Goal: Task Accomplishment & Management: Complete application form

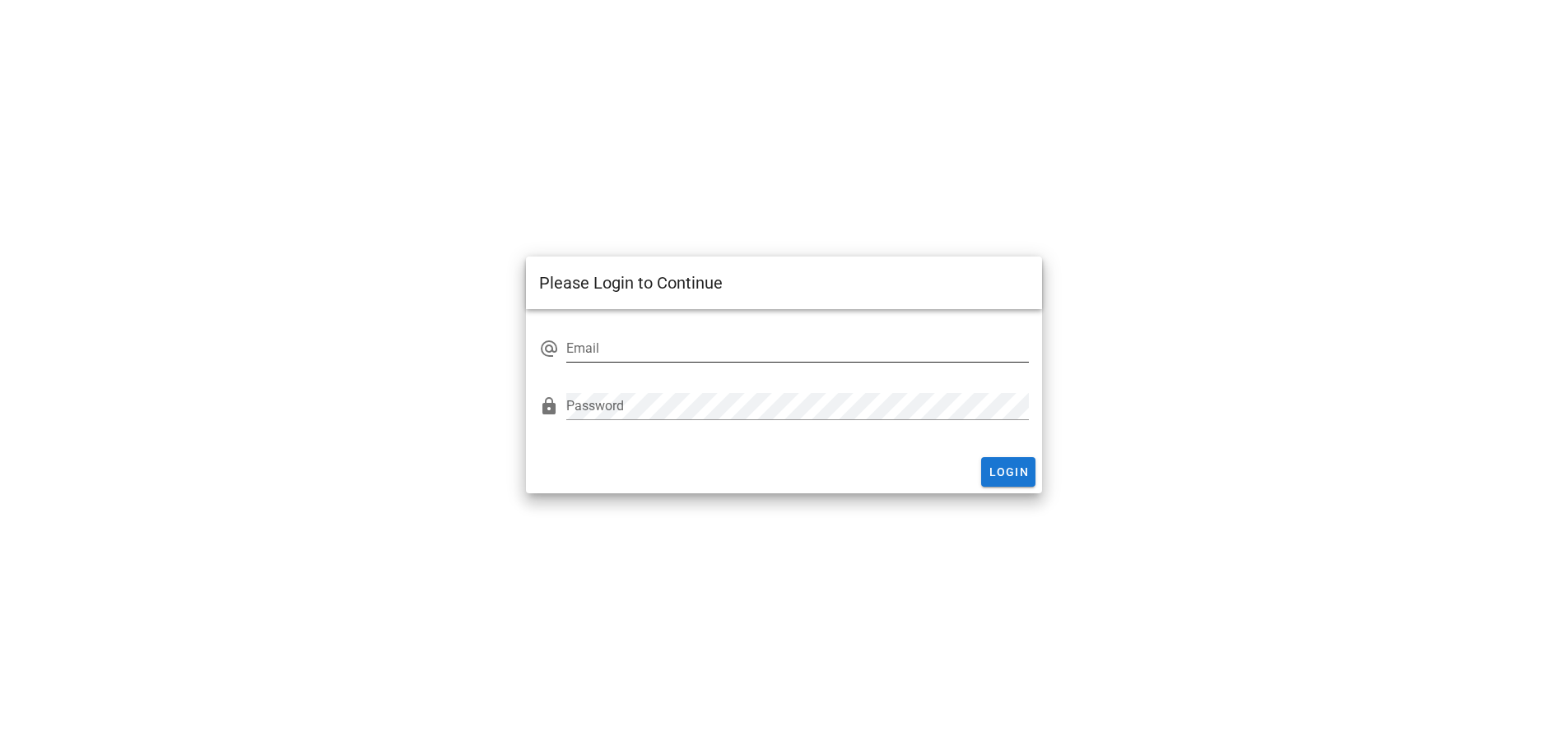
click at [626, 347] on input "Email" at bounding box center [797, 348] width 463 height 27
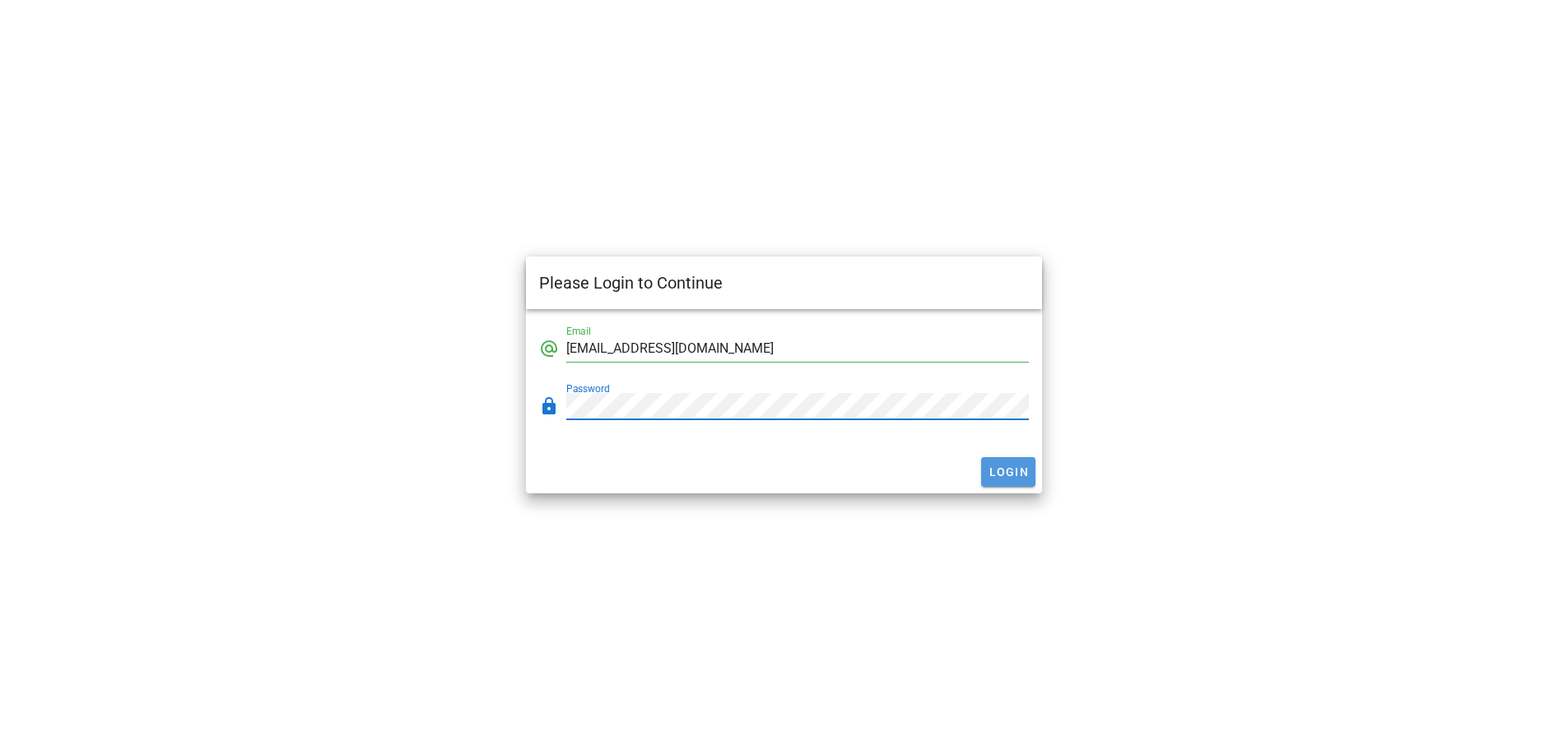
click at [1015, 471] on span "Login" at bounding box center [1008, 471] width 42 height 13
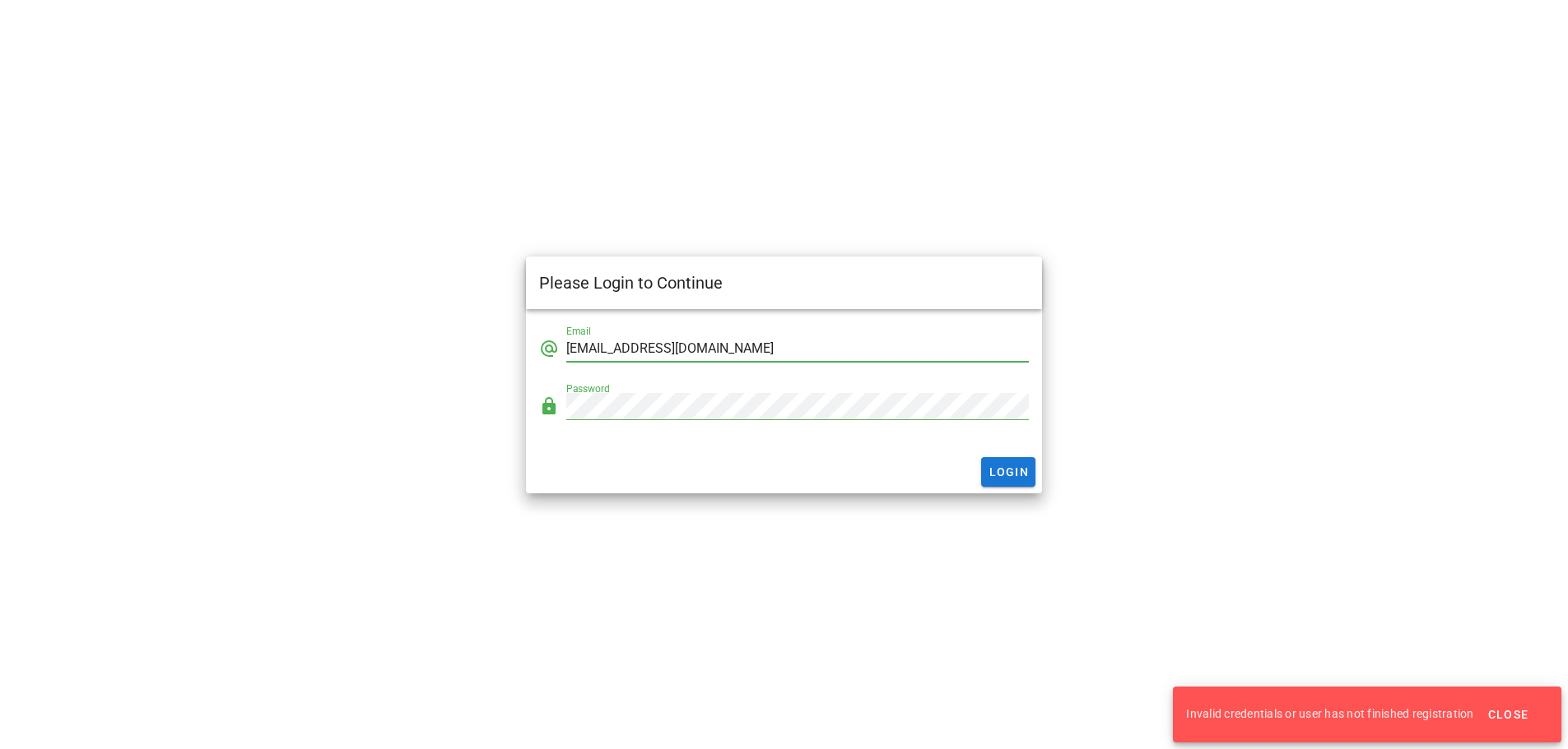
drag, startPoint x: 673, startPoint y: 348, endPoint x: 639, endPoint y: 348, distance: 34.0
click at [639, 348] on input "[EMAIL_ADDRESS][DOMAIN_NAME]" at bounding box center [797, 348] width 463 height 27
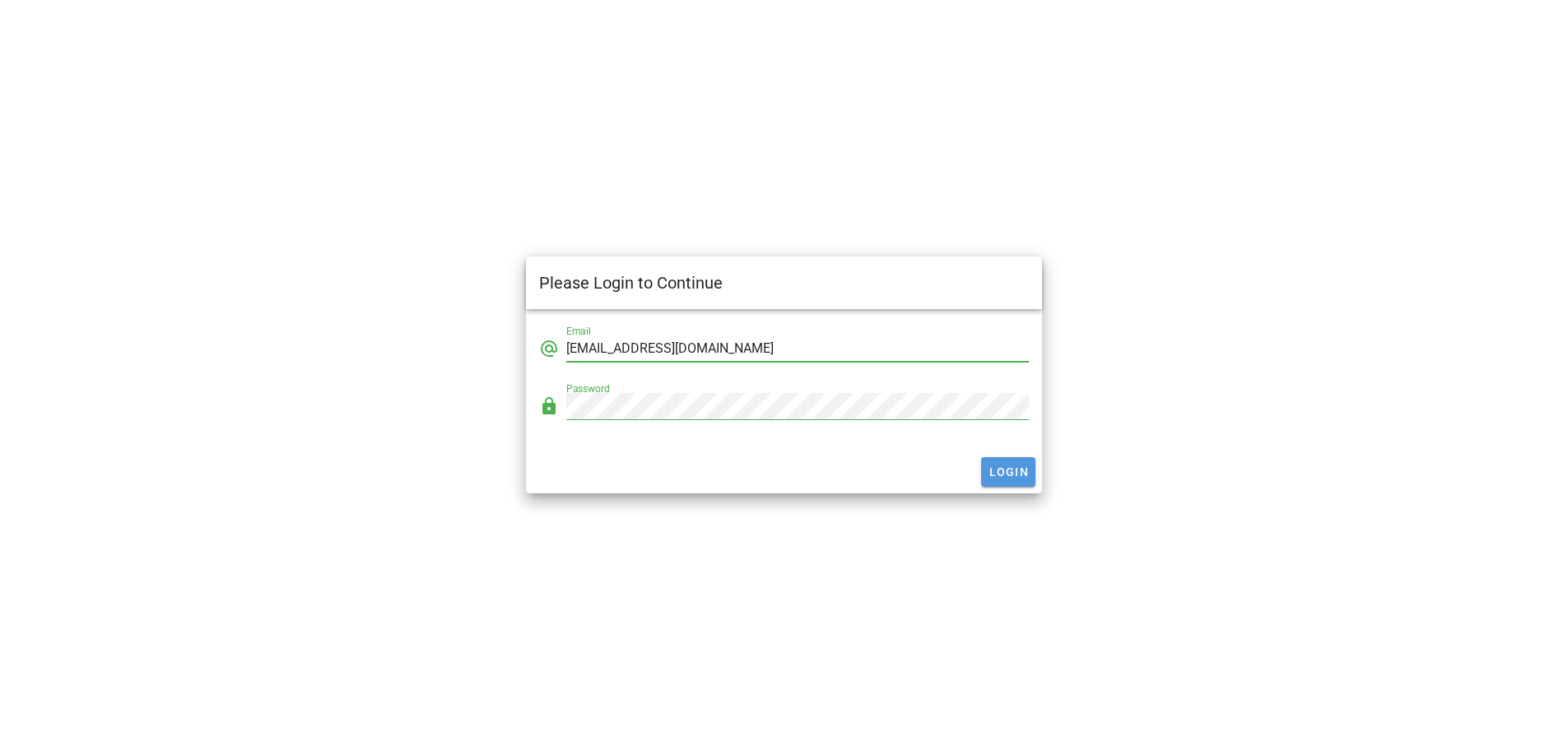
click at [1017, 477] on span "Login" at bounding box center [1008, 471] width 42 height 13
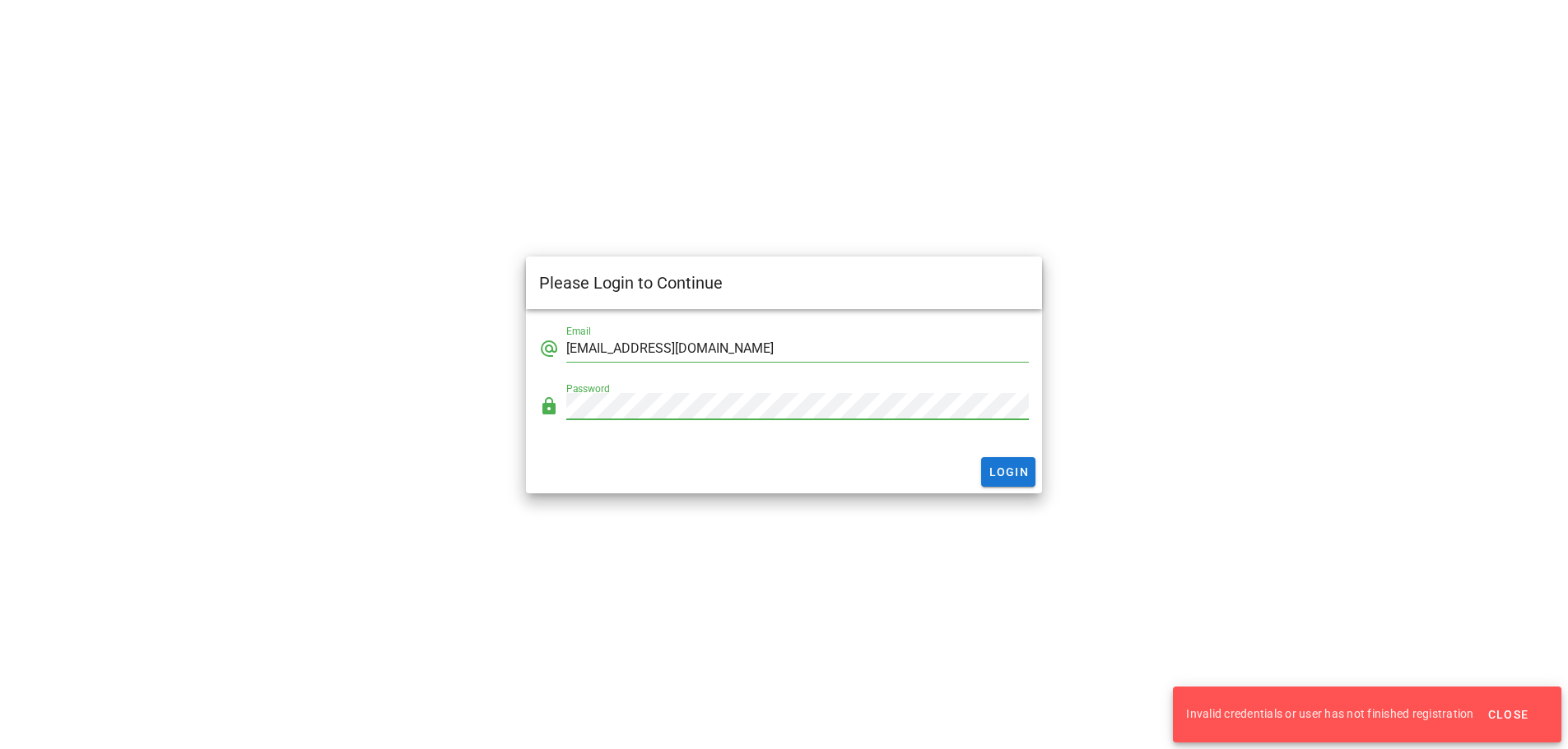
click at [488, 405] on div "Please Login to Continue alternate_email Email [EMAIL_ADDRESS][DOMAIN_NAME] loc…" at bounding box center [783, 374] width 1548 height 730
click at [1000, 476] on span "Login" at bounding box center [1008, 471] width 42 height 13
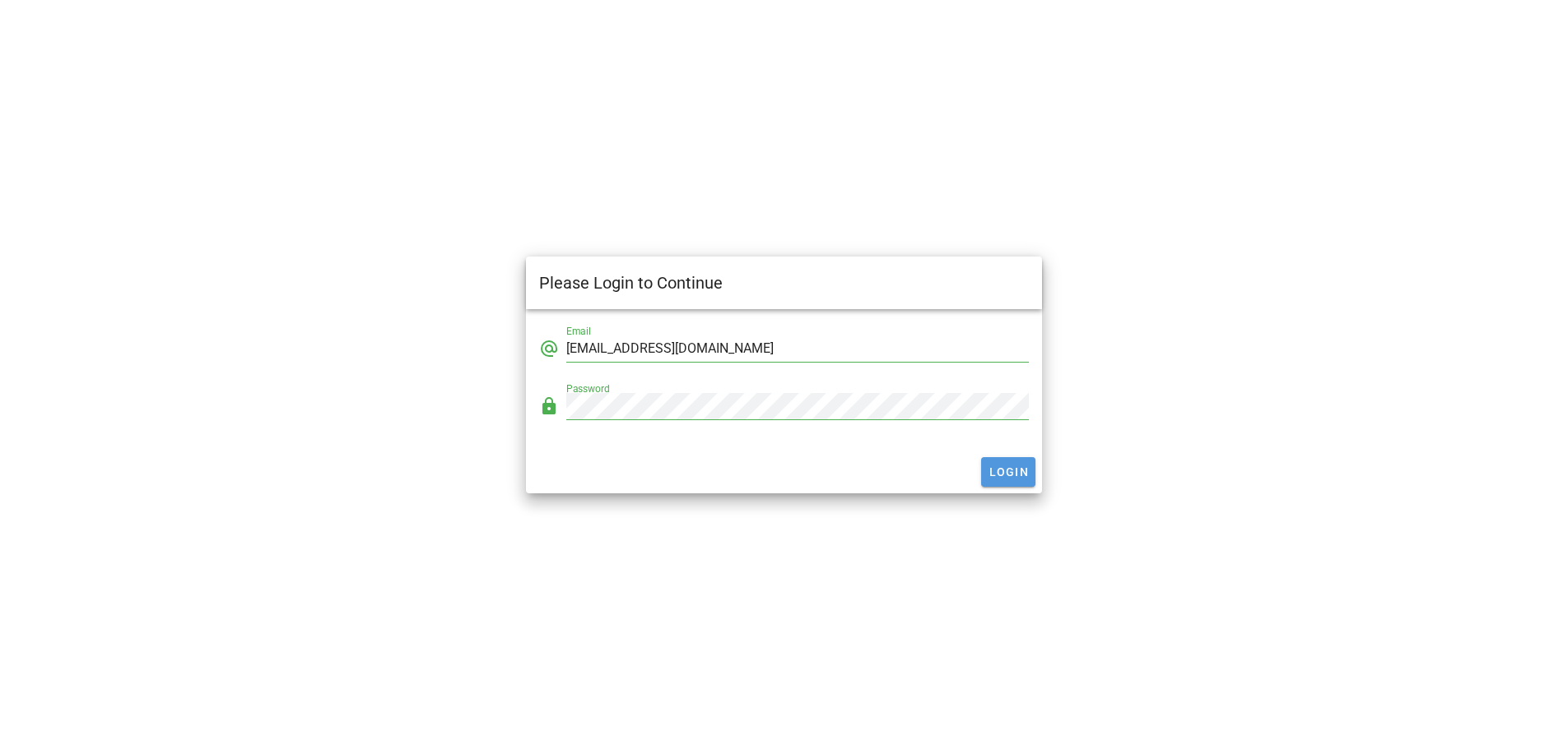
click at [1000, 475] on span "Login" at bounding box center [1008, 471] width 42 height 13
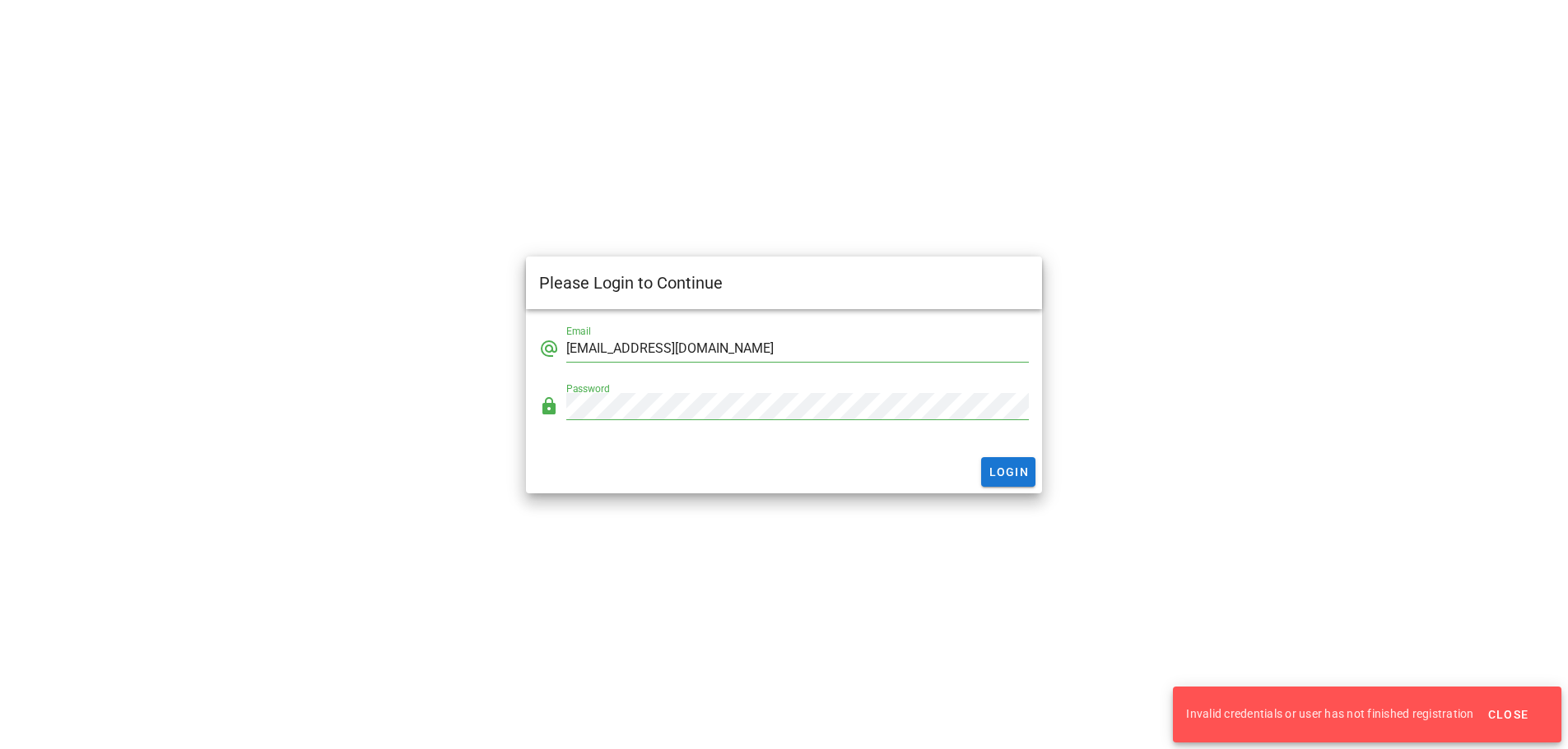
click at [573, 348] on input "[EMAIL_ADDRESS][DOMAIN_NAME]" at bounding box center [797, 348] width 463 height 27
type input "[EMAIL_ADDRESS][DOMAIN_NAME]"
click at [1009, 470] on span "Login" at bounding box center [1008, 471] width 42 height 13
